Goal: Answer question/provide support

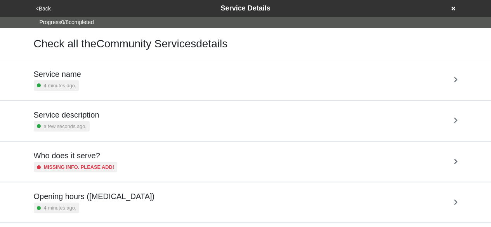
click at [94, 115] on h5 "Service description" at bounding box center [67, 114] width 66 height 9
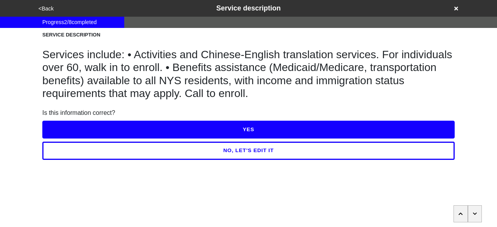
click at [119, 124] on button "YES" at bounding box center [248, 130] width 412 height 18
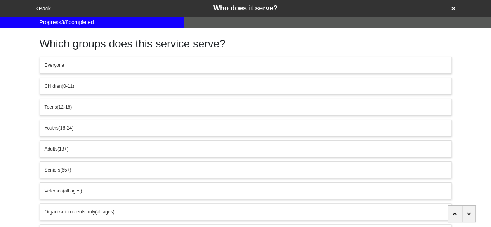
click at [50, 9] on button "<Back" at bounding box center [43, 8] width 20 height 9
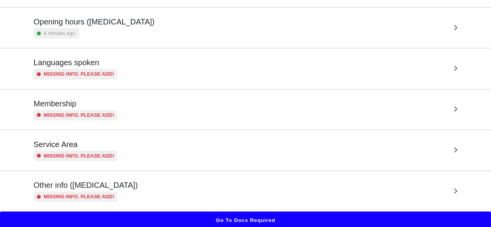
click at [92, 187] on h5 "Other info ([MEDICAL_DATA])" at bounding box center [86, 185] width 104 height 9
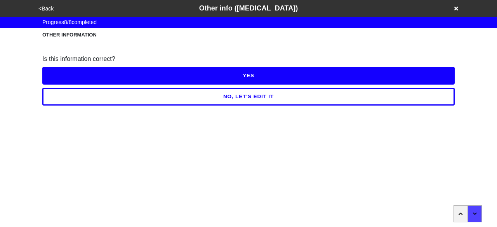
click at [46, 7] on button "<Back" at bounding box center [46, 8] width 20 height 9
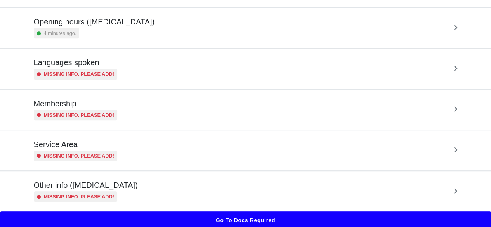
click at [0, 17] on link "Opening hours ([MEDICAL_DATA]) 4 minutes ago." at bounding box center [245, 27] width 491 height 41
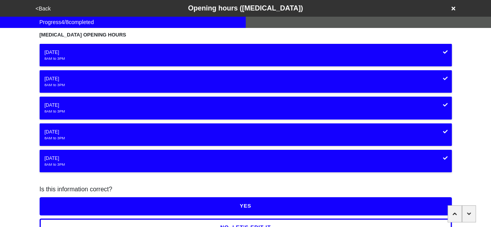
click at [45, 8] on button "<Back" at bounding box center [43, 8] width 20 height 9
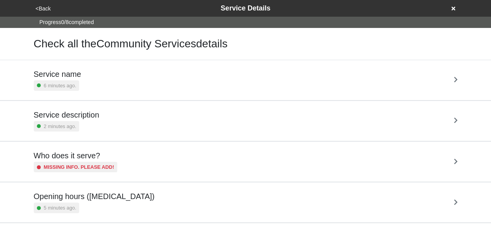
click at [45, 8] on button "<Back" at bounding box center [43, 8] width 20 height 9
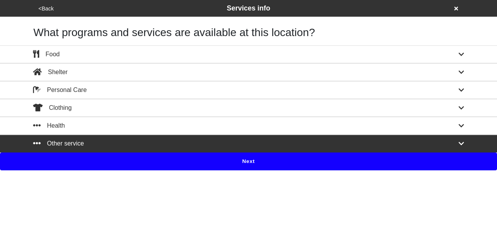
click at [45, 11] on button "<Back" at bounding box center [46, 8] width 20 height 9
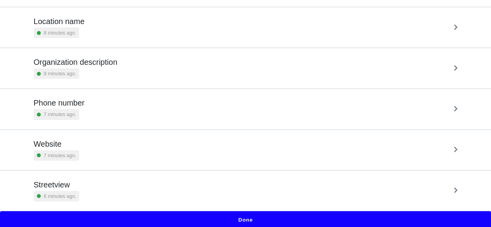
click at [72, 195] on small "6 minutes ago." at bounding box center [60, 196] width 33 height 7
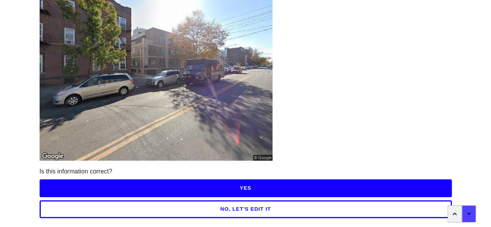
scroll to position [99, 0]
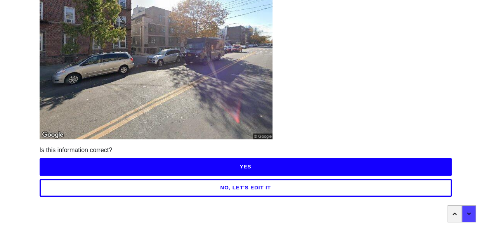
click at [186, 163] on button "YES" at bounding box center [246, 167] width 412 height 18
